Goal: Task Accomplishment & Management: Complete application form

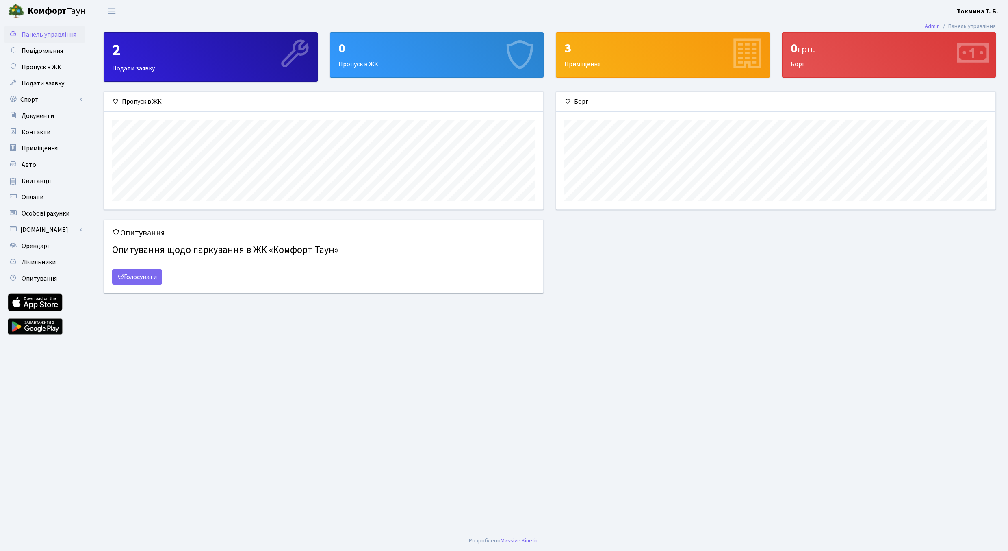
scroll to position [117, 439]
click at [363, 64] on div "0 Пропуск в ЖК" at bounding box center [436, 55] width 213 height 45
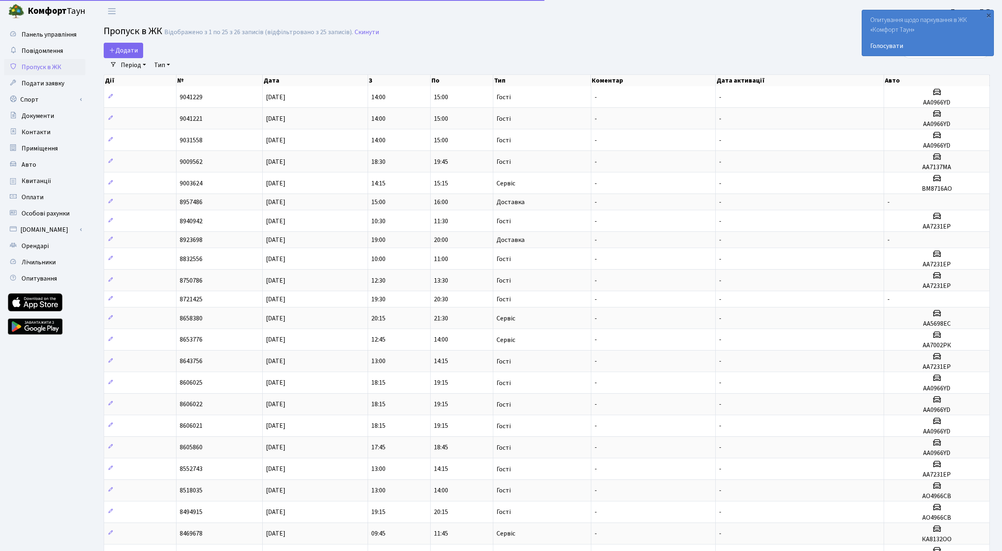
select select "25"
click at [133, 50] on span "Додати" at bounding box center [123, 50] width 29 height 9
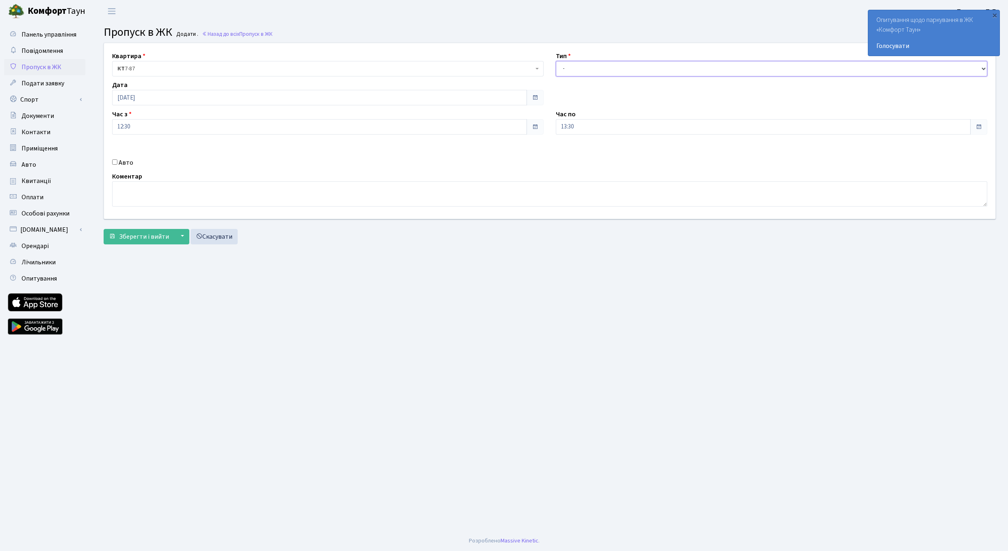
click at [556, 61] on select "- Доставка Таксі Гості Сервіс" at bounding box center [772, 68] width 432 height 15
select select "3"
click option "Гості" at bounding box center [0, 0] width 0 height 0
click at [117, 165] on input "Авто" at bounding box center [114, 161] width 5 height 5
checkbox input "true"
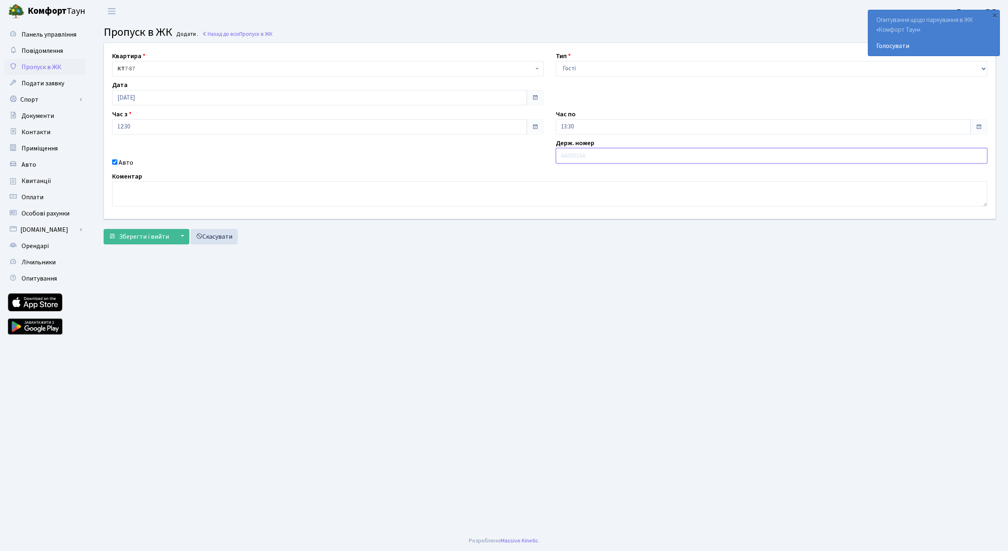
click at [587, 156] on input "text" at bounding box center [772, 155] width 432 height 15
type input "АА7231ЕР"
click at [154, 239] on span "Зберегти і вийти" at bounding box center [144, 236] width 50 height 9
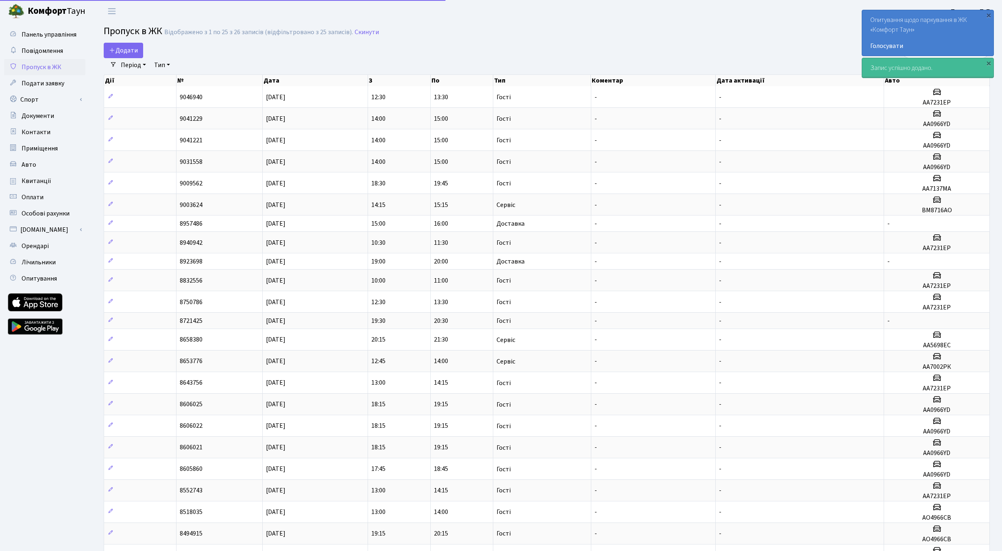
select select "25"
